Goal: Find specific page/section: Find specific page/section

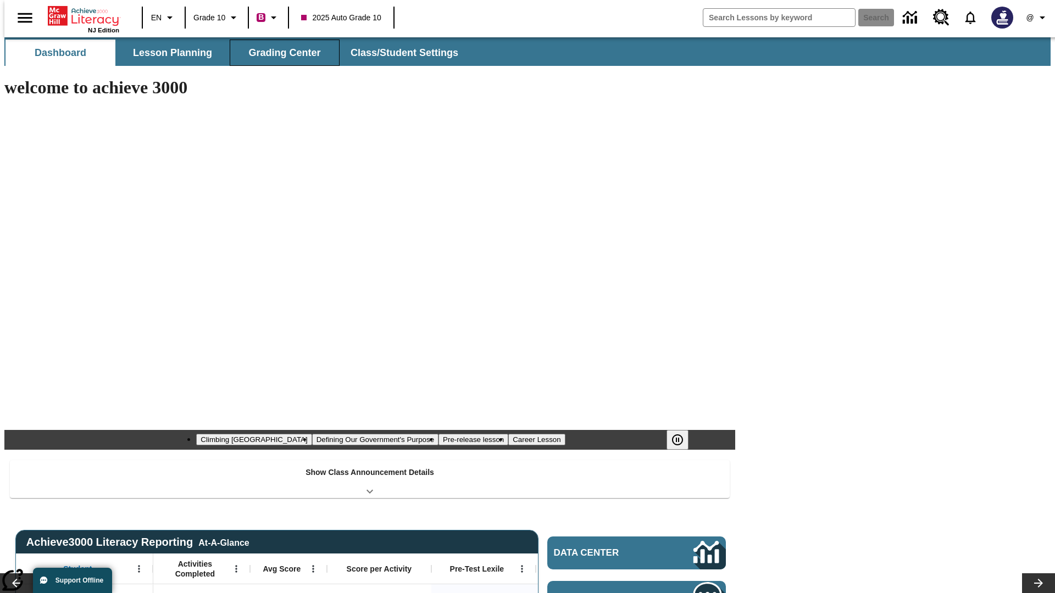
click at [280, 53] on button "Grading Center" at bounding box center [285, 53] width 110 height 26
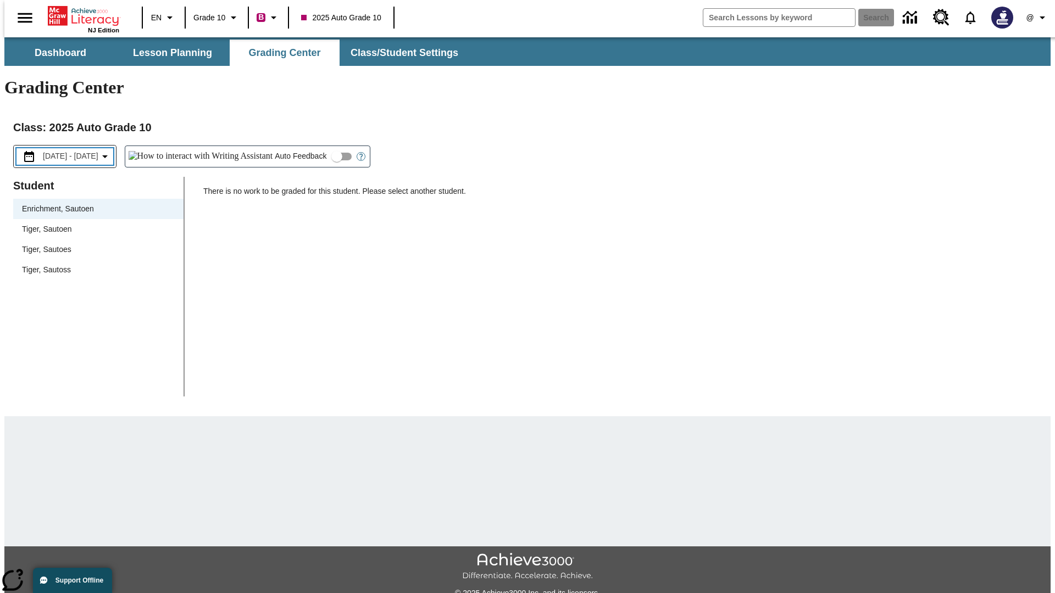
click at [80, 151] on span "[DATE] - [DATE]" at bounding box center [70, 157] width 55 height 12
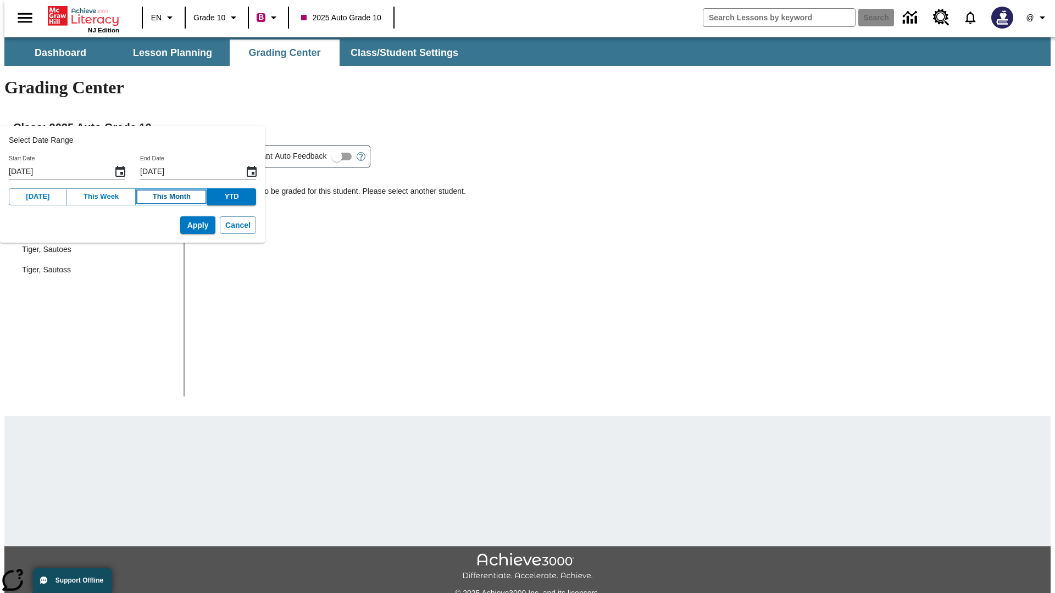
click at [159, 197] on button "This Month" at bounding box center [171, 196] width 73 height 17
type input "[DATE]"
click at [181, 225] on button "Apply" at bounding box center [197, 225] width 35 height 18
